Goal: Task Accomplishment & Management: Use online tool/utility

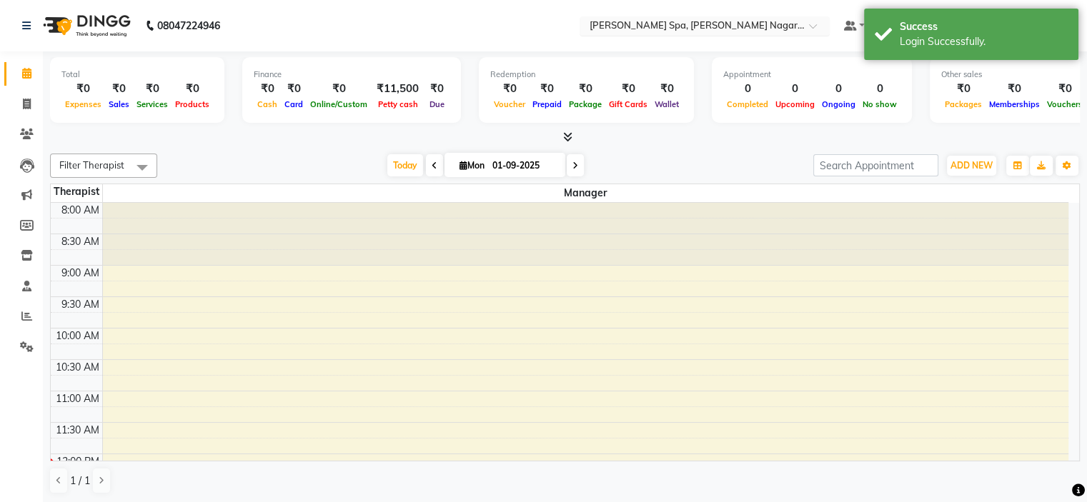
click at [649, 22] on input "text" at bounding box center [690, 27] width 207 height 14
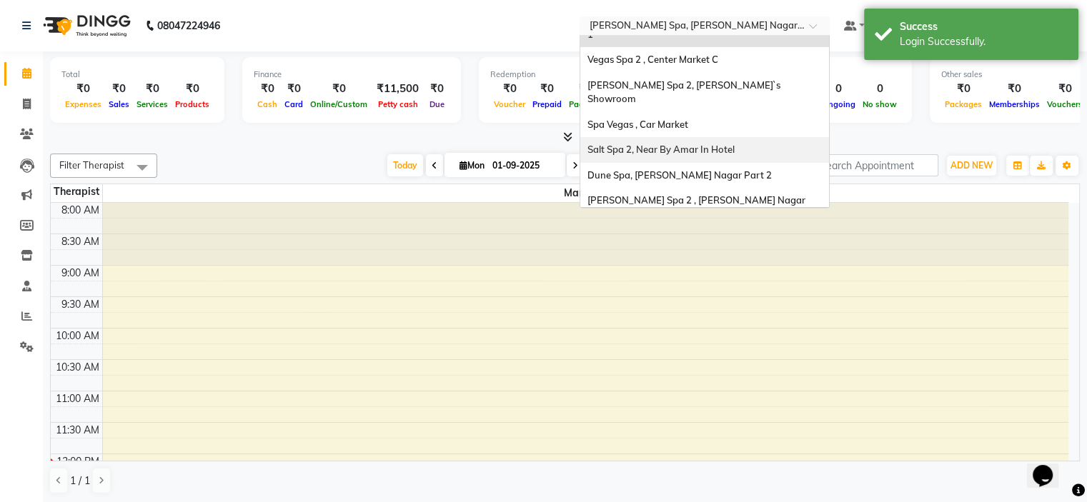
scroll to position [132, 0]
click at [676, 194] on span "Eli Spa 2 , Lajpat Nagar Part 2" at bounding box center [697, 207] width 220 height 26
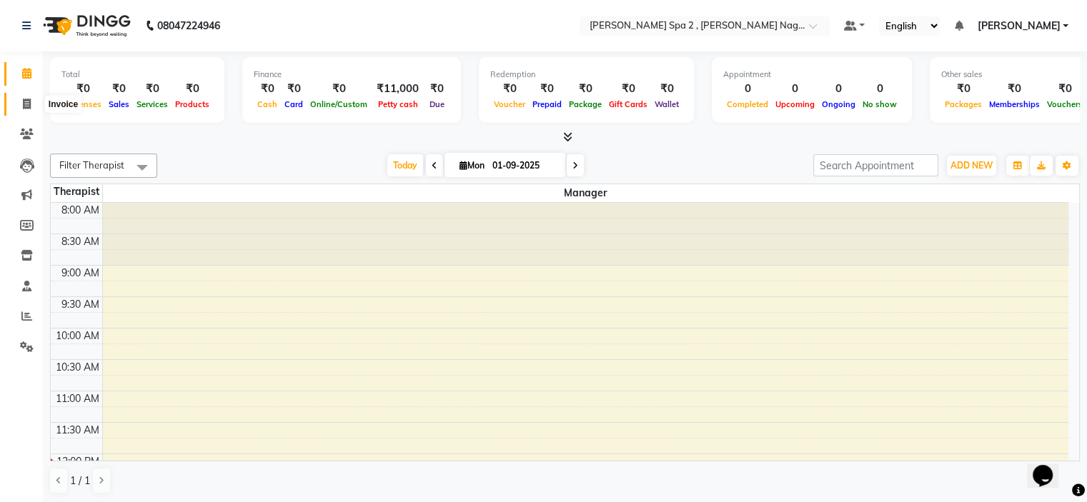
click at [23, 104] on icon at bounding box center [27, 104] width 8 height 11
select select "7611"
select select "service"
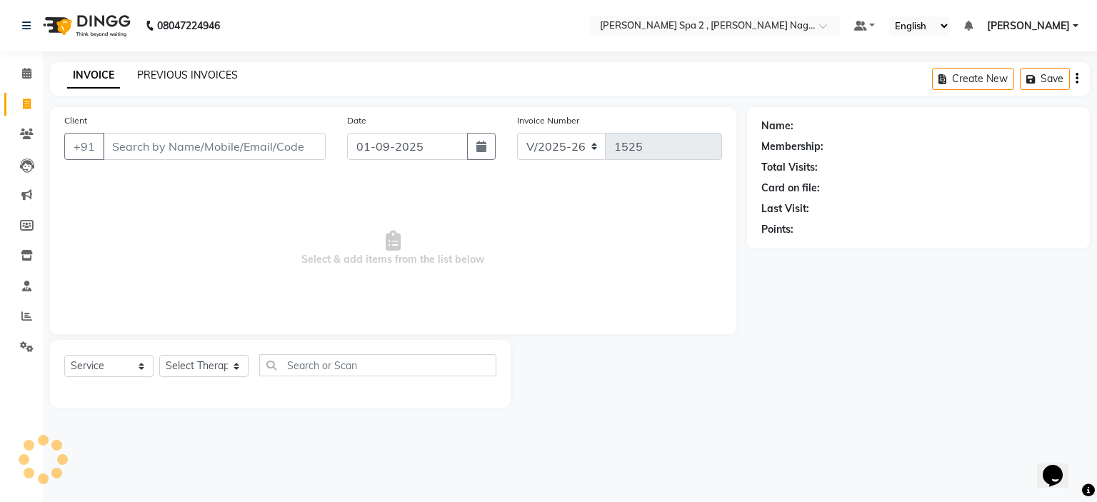
click at [189, 78] on link "PREVIOUS INVOICES" at bounding box center [187, 75] width 101 height 13
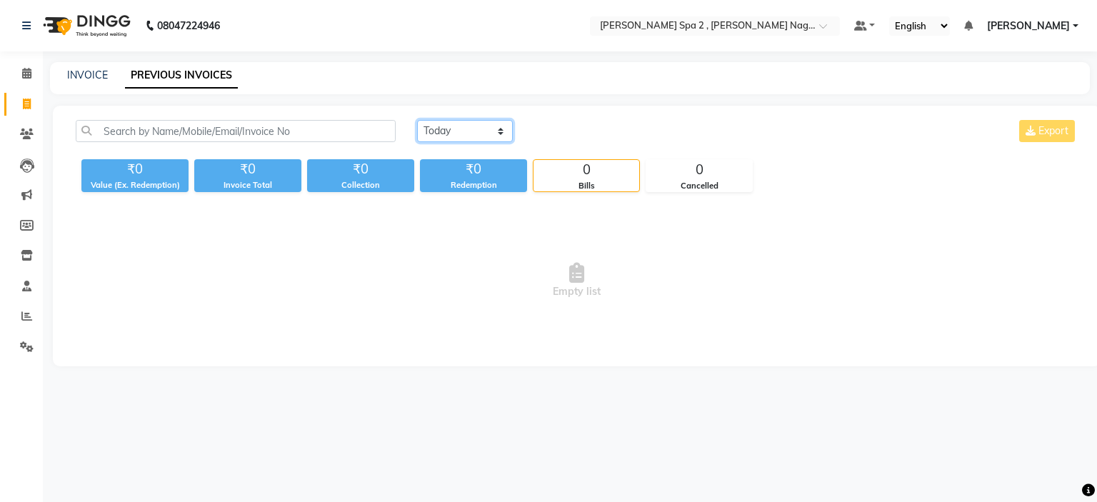
click at [466, 139] on select "[DATE] [DATE] Custom Range" at bounding box center [465, 131] width 96 height 22
select select "[DATE]"
click at [417, 120] on select "[DATE] [DATE] Custom Range" at bounding box center [465, 131] width 96 height 22
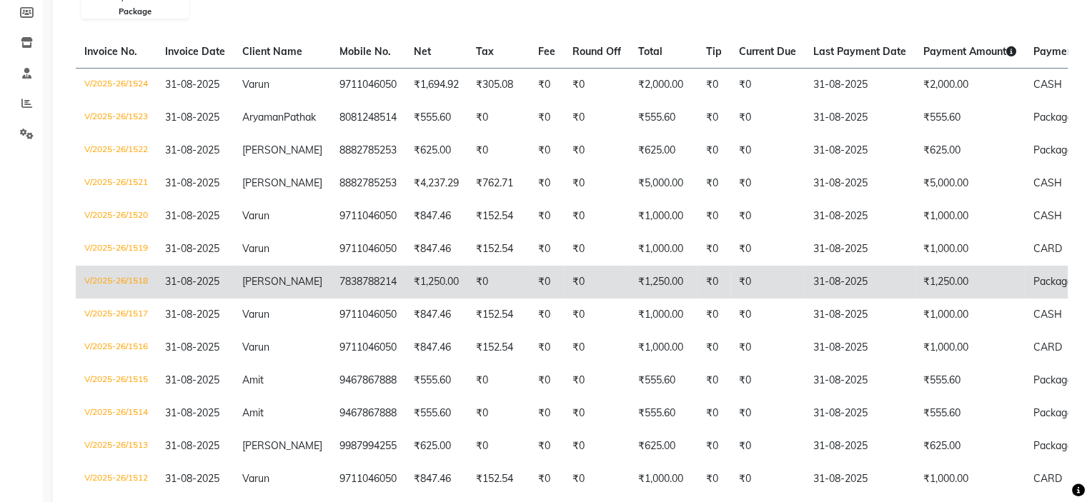
scroll to position [214, 0]
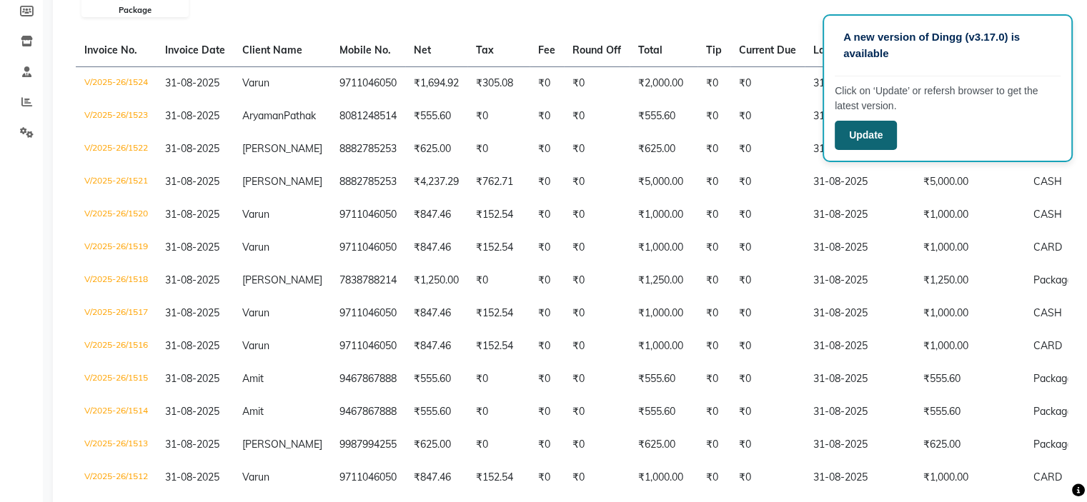
click at [872, 134] on button "Update" at bounding box center [865, 135] width 62 height 29
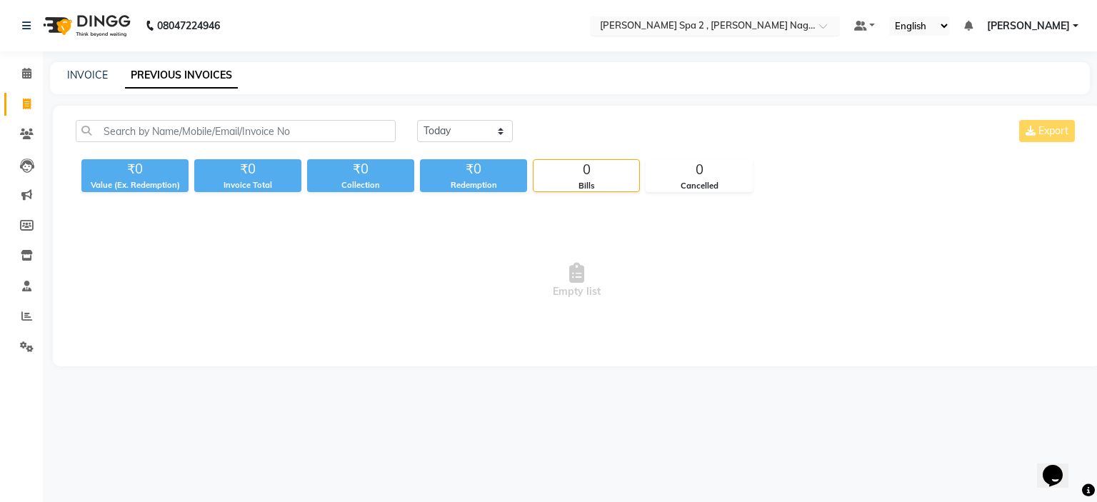
click at [664, 20] on input "text" at bounding box center [700, 27] width 207 height 14
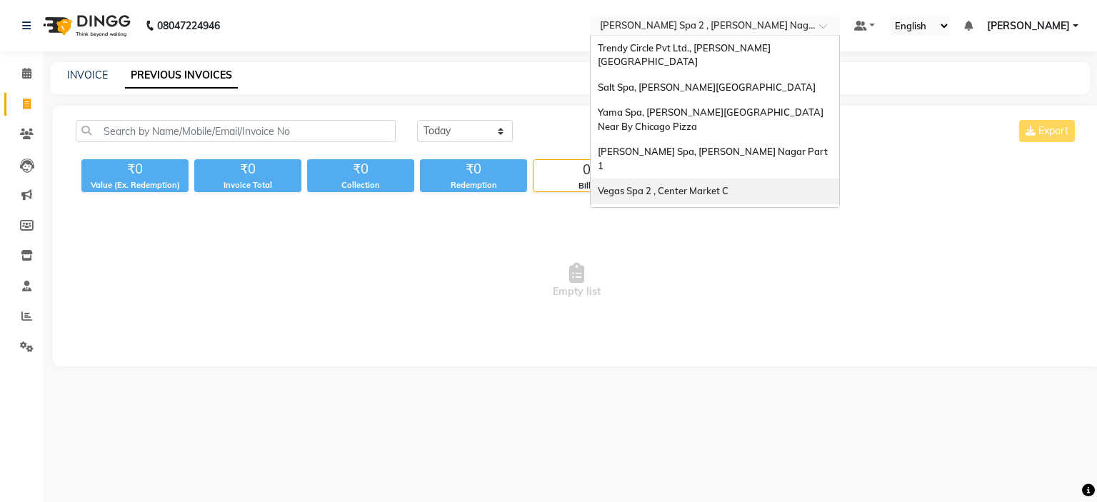
click at [708, 185] on span "Vegas Spa 2 , Center Market C" at bounding box center [663, 190] width 131 height 11
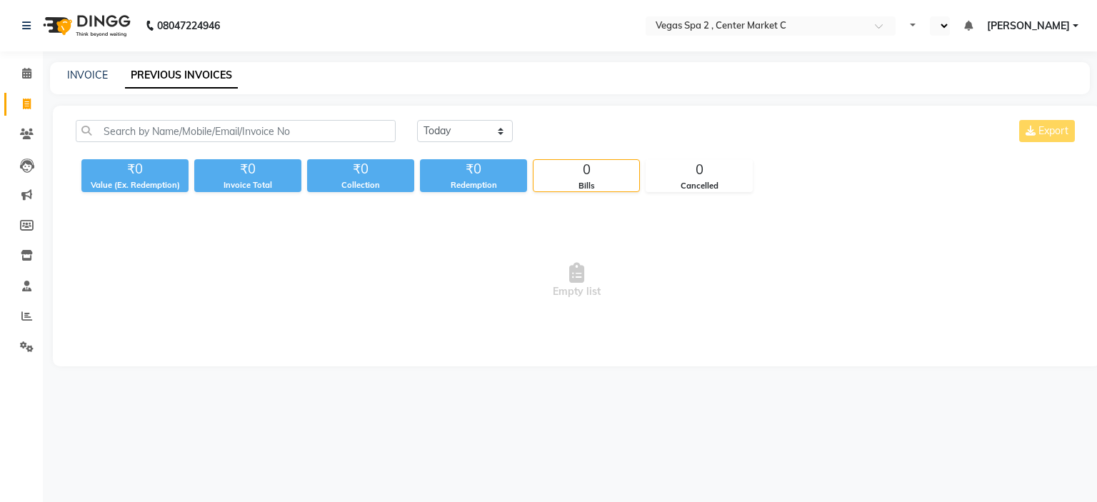
select select "en"
click at [457, 135] on select "[DATE] [DATE] Custom Range" at bounding box center [465, 131] width 96 height 22
select select "[DATE]"
click at [417, 120] on select "[DATE] [DATE] Custom Range" at bounding box center [465, 131] width 96 height 22
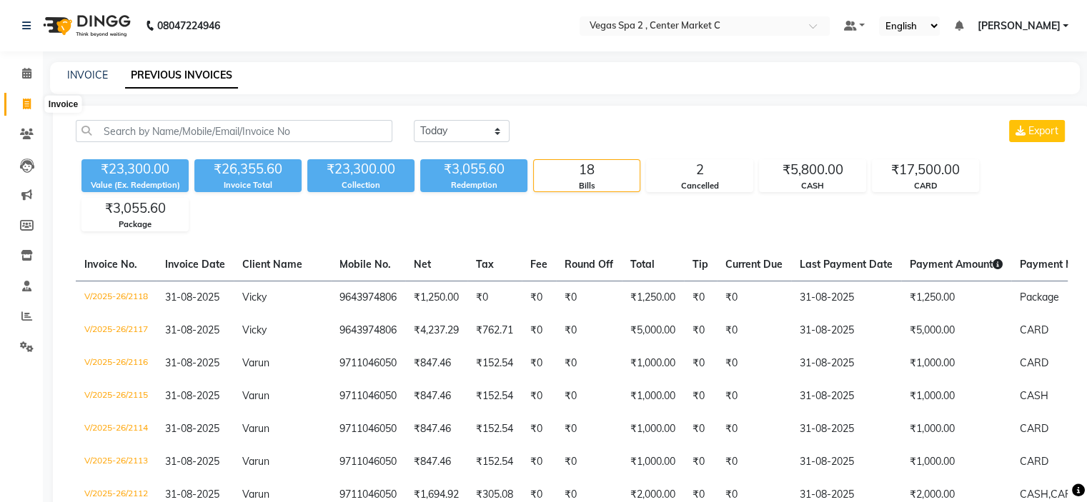
click at [19, 106] on span at bounding box center [26, 104] width 25 height 16
select select "service"
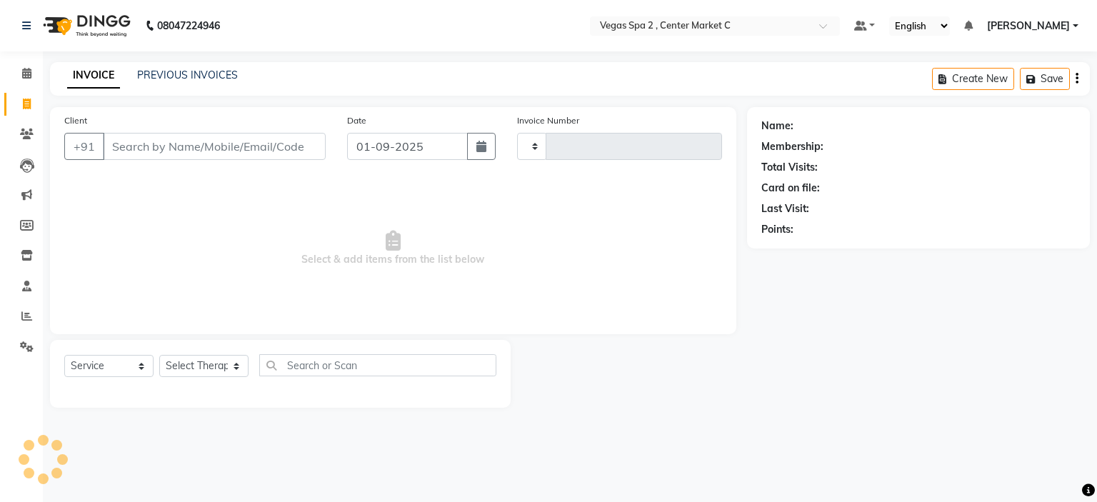
type input "2119"
select select "7597"
